Goal: Information Seeking & Learning: Learn about a topic

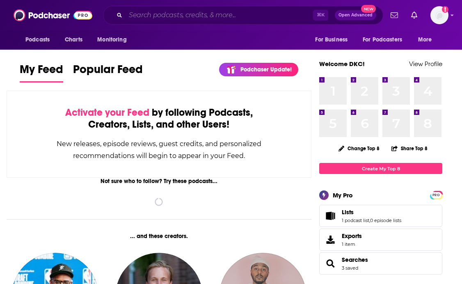
click at [173, 13] on input "Search podcasts, credits, & more..." at bounding box center [218, 15] width 187 height 13
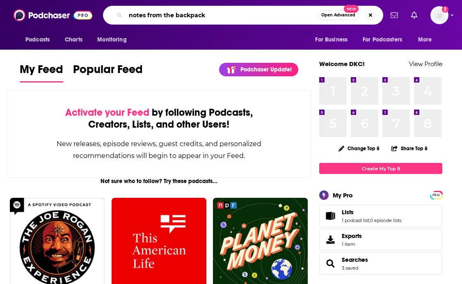
type input "notes from the backpack"
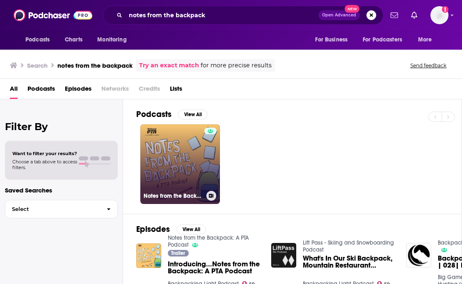
click at [200, 174] on link "Notes from the Backpack: A PTA Podcast" at bounding box center [180, 164] width 80 height 80
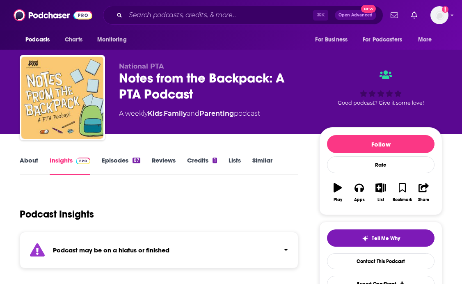
click at [264, 155] on div "About Insights Episodes 87 Reviews Credits 1 Lists Similar" at bounding box center [159, 165] width 278 height 20
click at [264, 157] on link "Similar" at bounding box center [262, 165] width 20 height 19
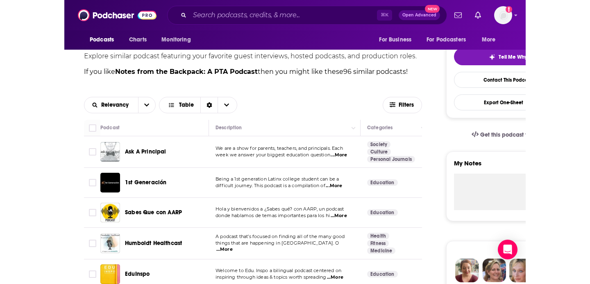
scroll to position [252, 0]
